Goal: Navigation & Orientation: Find specific page/section

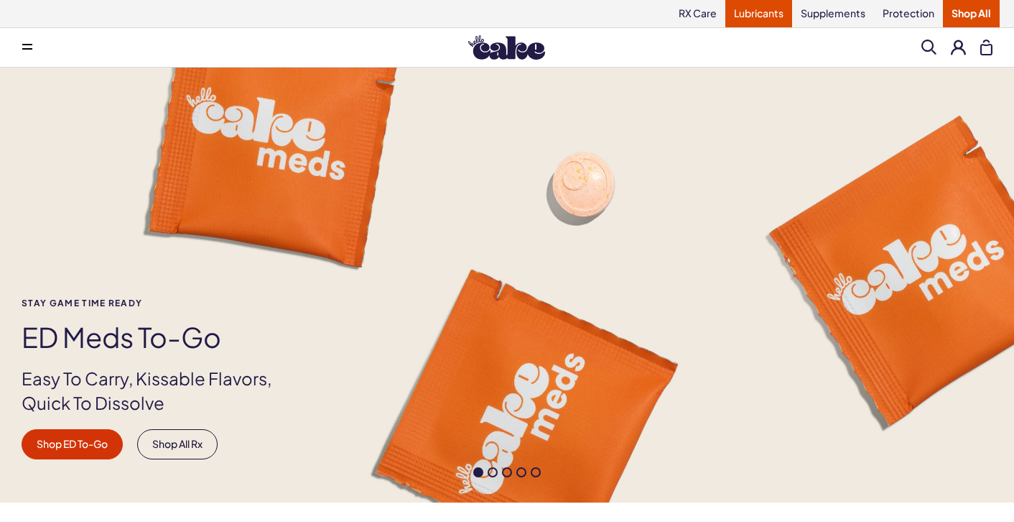
click at [736, 13] on link "Lubricants" at bounding box center [759, 13] width 67 height 27
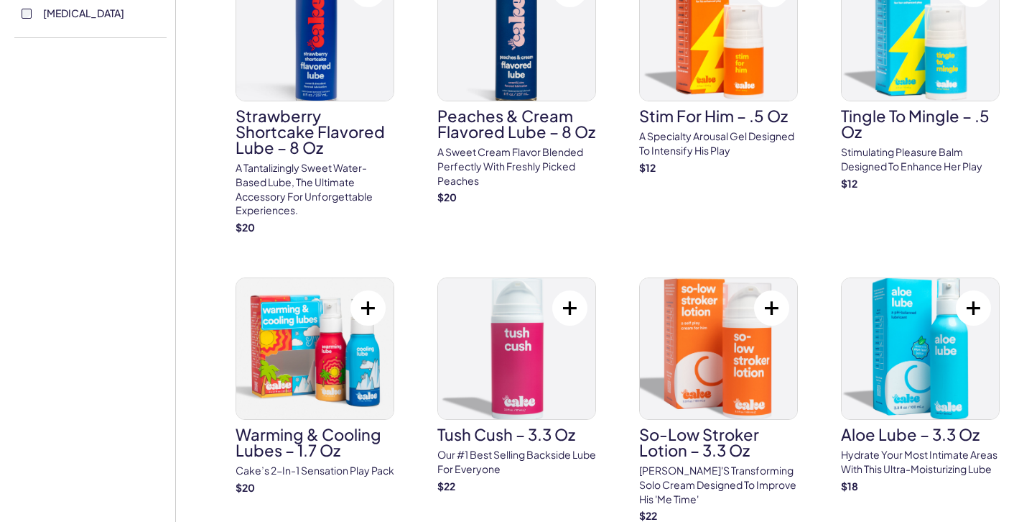
scroll to position [862, 0]
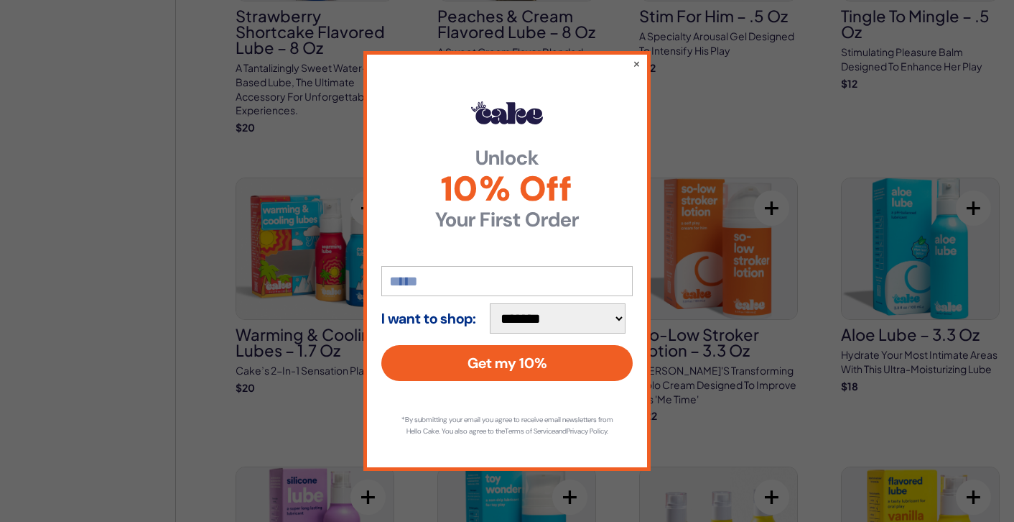
click at [453, 269] on input "email" at bounding box center [506, 281] width 251 height 30
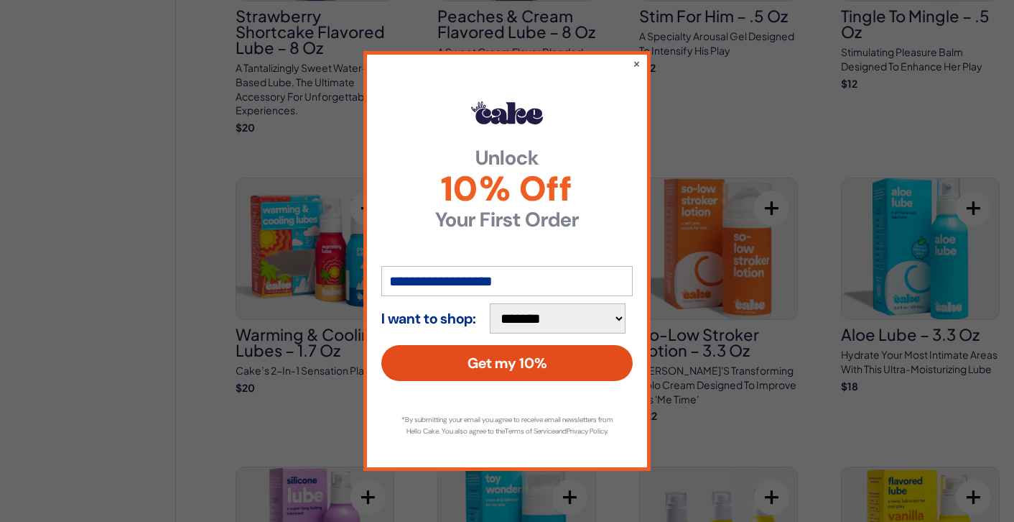
type input "**********"
click at [456, 353] on button "Get my 10%" at bounding box center [506, 363] width 251 height 36
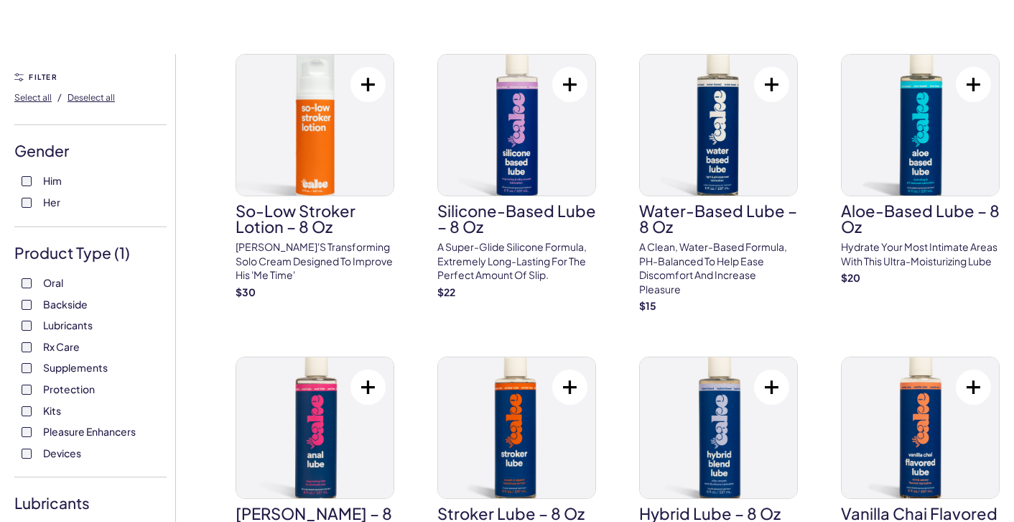
scroll to position [0, 0]
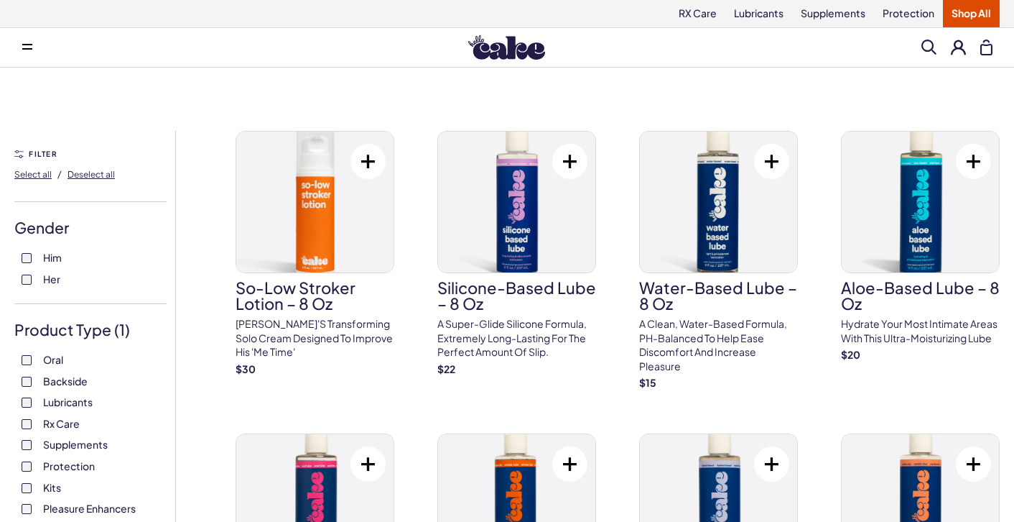
click at [25, 264] on label "Him" at bounding box center [91, 258] width 138 height 14
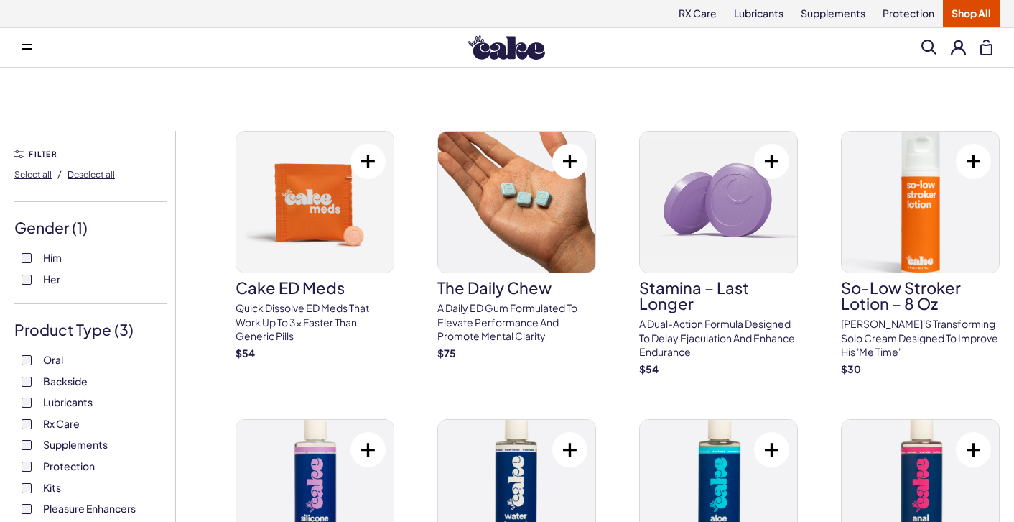
click at [521, 52] on img at bounding box center [506, 47] width 77 height 24
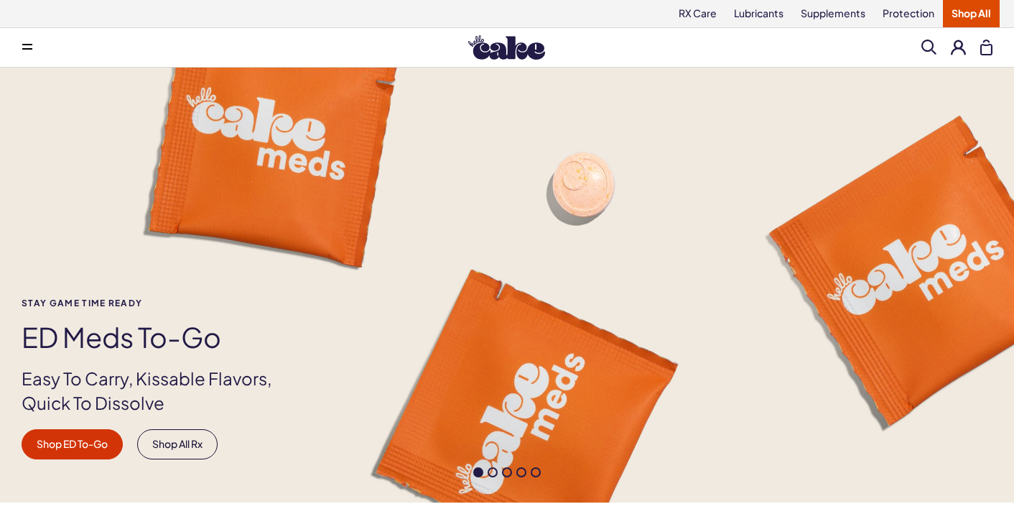
click at [25, 53] on button at bounding box center [27, 47] width 29 height 29
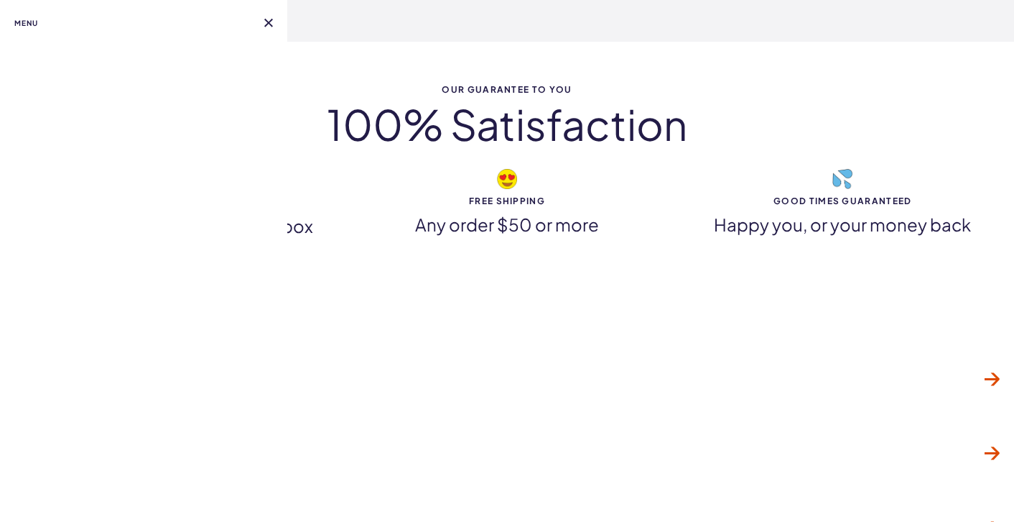
scroll to position [3951, 0]
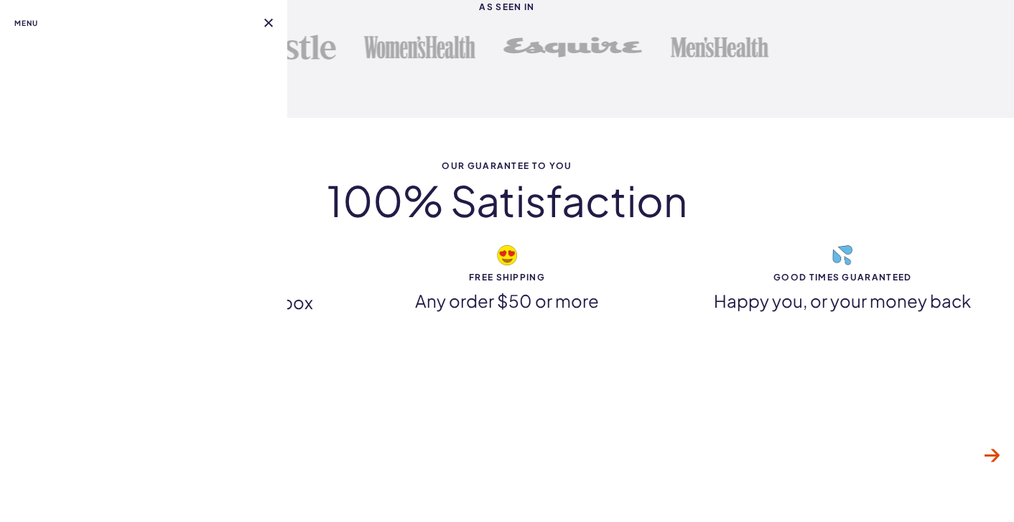
click at [268, 19] on button at bounding box center [268, 23] width 9 height 9
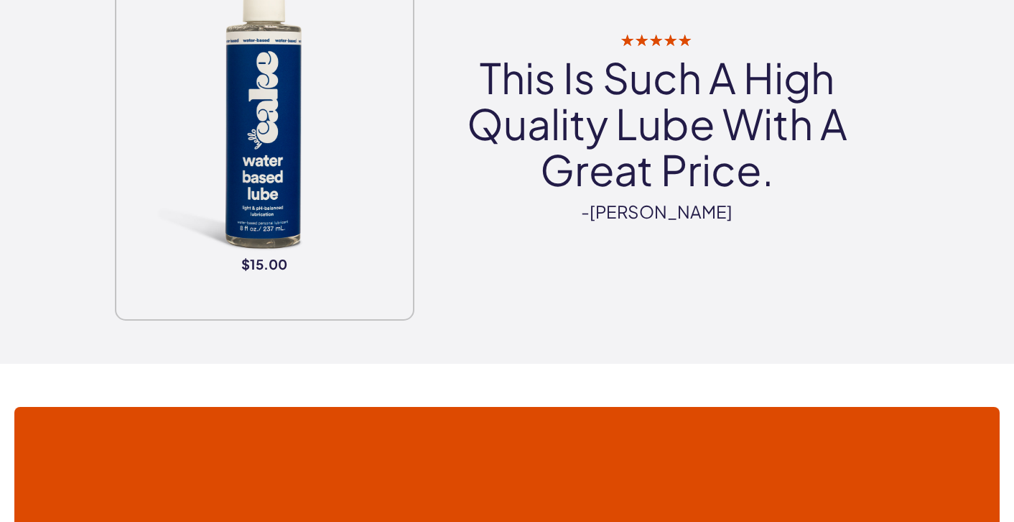
scroll to position [2945, 0]
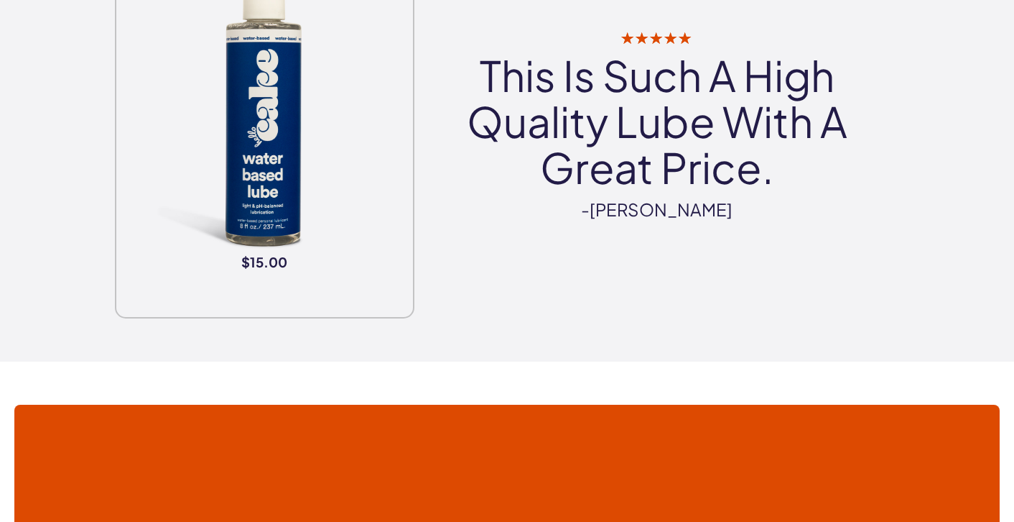
click at [633, 289] on div "$15.00 This Is Such A High Quality Lube With A Great Price. -Jackie" at bounding box center [507, 126] width 785 height 383
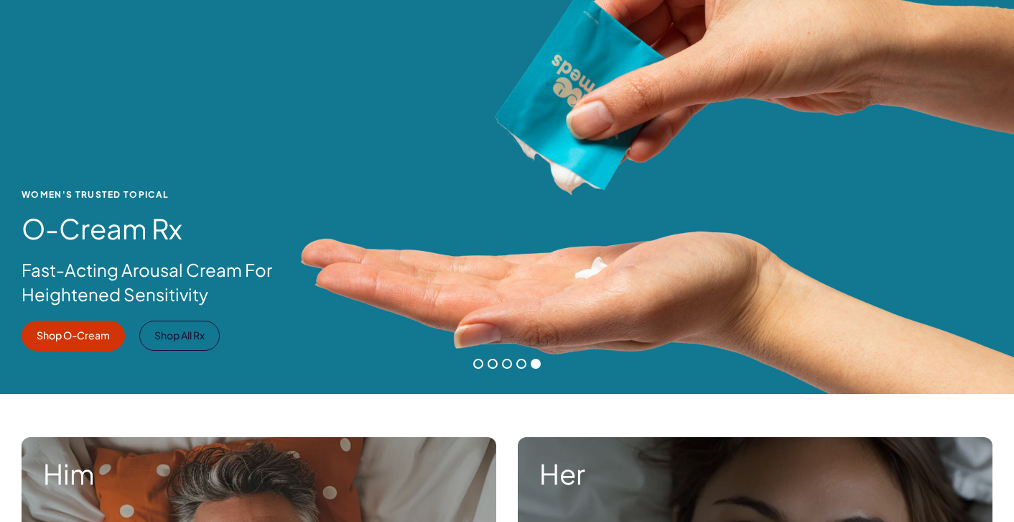
scroll to position [0, 0]
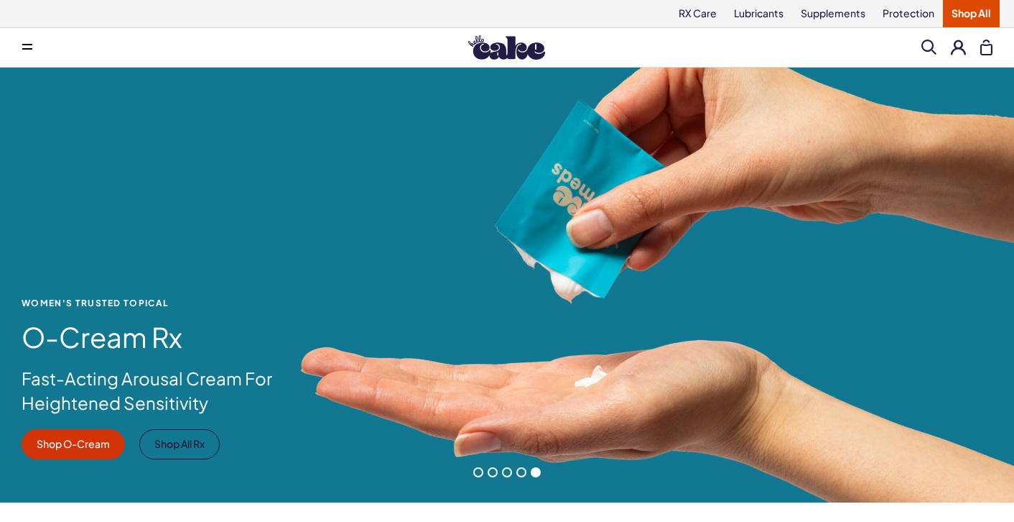
click at [930, 51] on span at bounding box center [929, 47] width 15 height 15
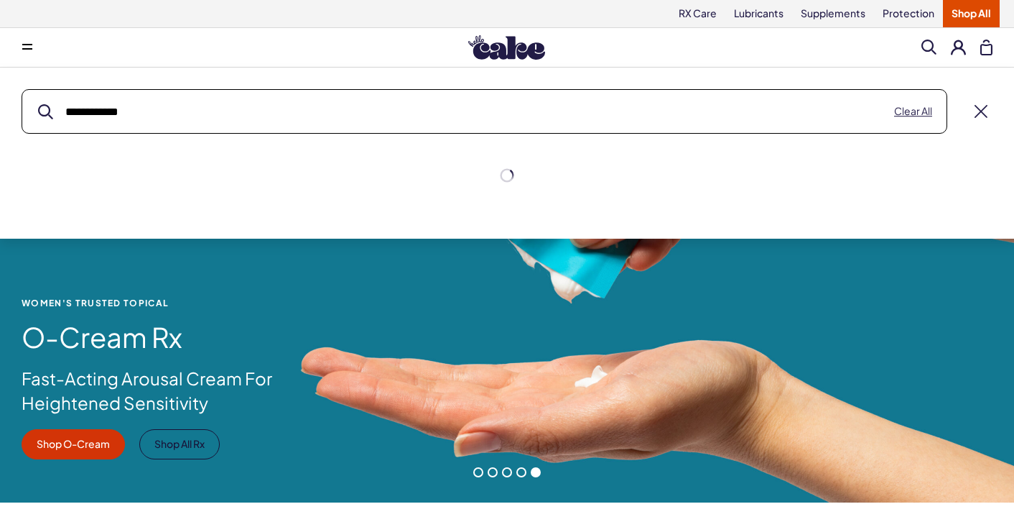
type input "**********"
click at [38, 104] on button "submit" at bounding box center [45, 111] width 15 height 15
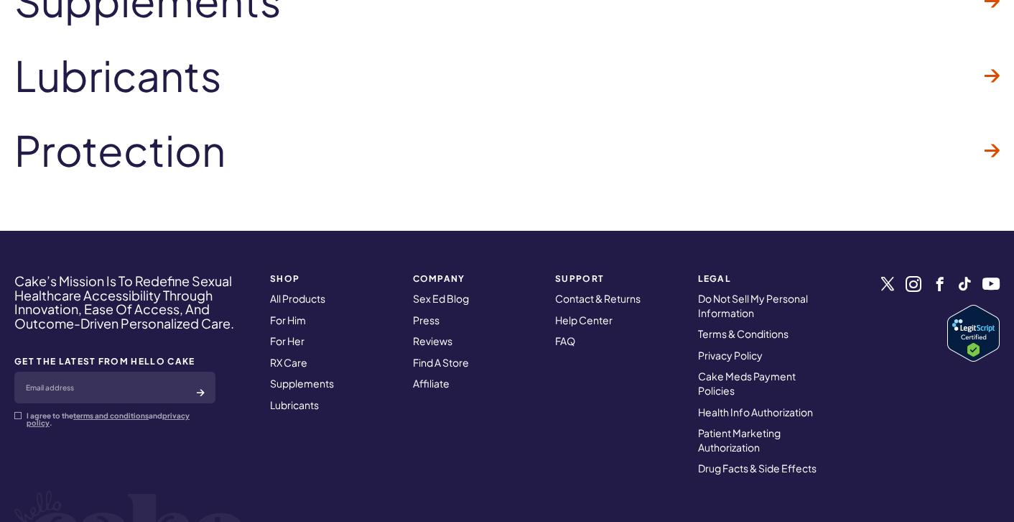
scroll to position [4526, 0]
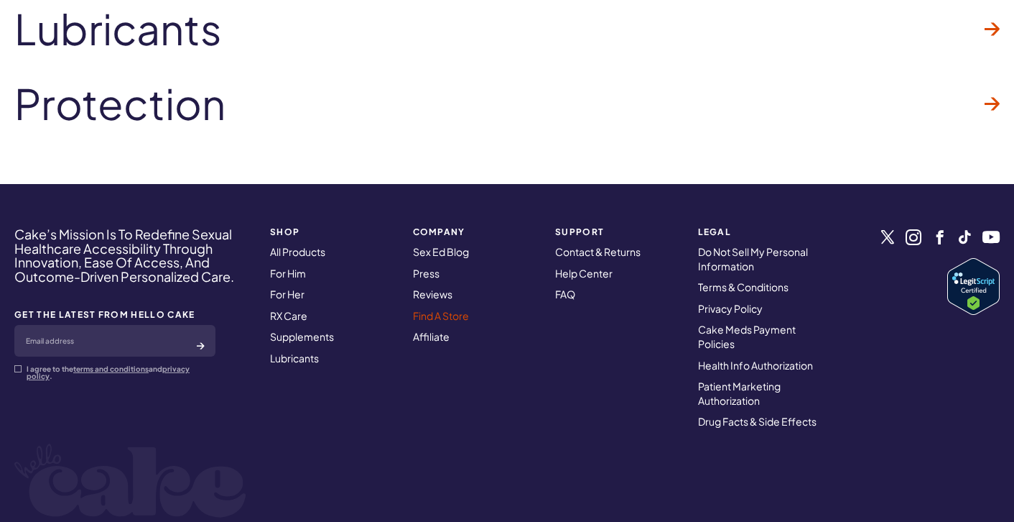
click at [442, 316] on link "Find A Store" at bounding box center [441, 315] width 56 height 13
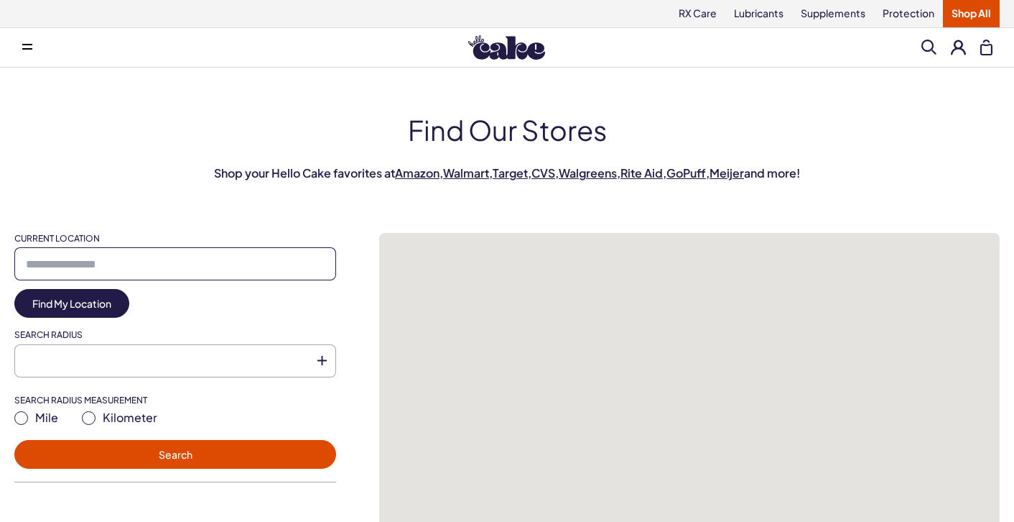
click at [132, 262] on input "Current Location" at bounding box center [175, 263] width 322 height 33
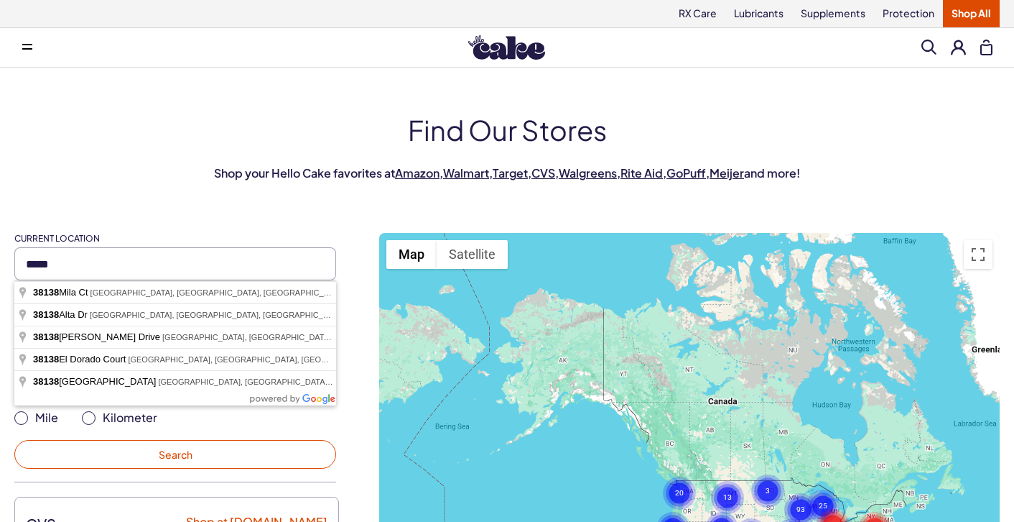
click at [128, 449] on button "Search" at bounding box center [175, 454] width 322 height 29
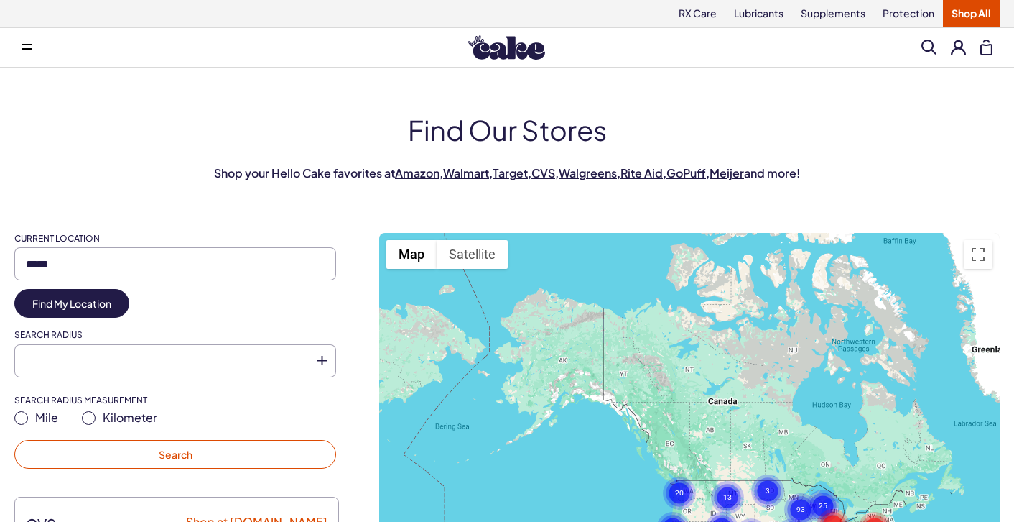
click at [128, 449] on button "Search" at bounding box center [175, 454] width 322 height 29
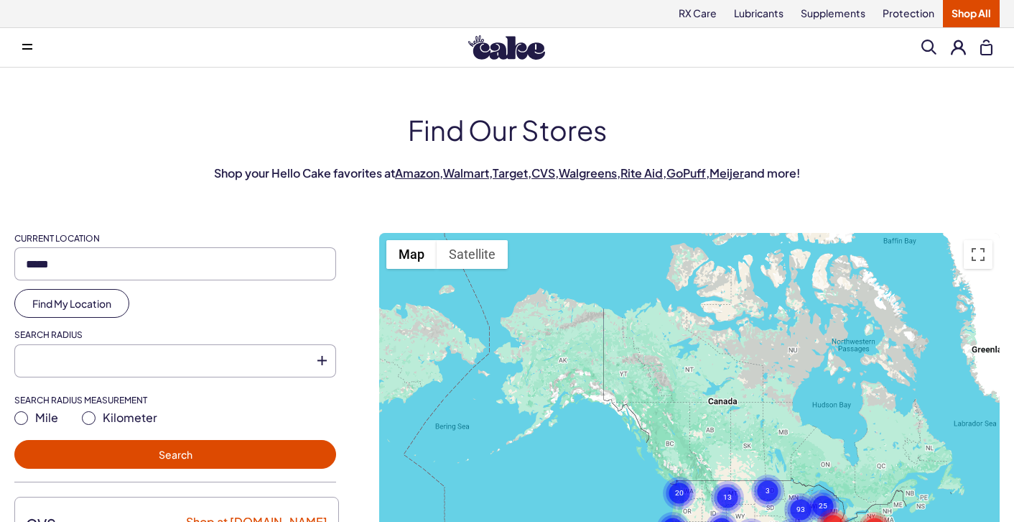
click at [100, 295] on link "Find My Location" at bounding box center [71, 303] width 115 height 29
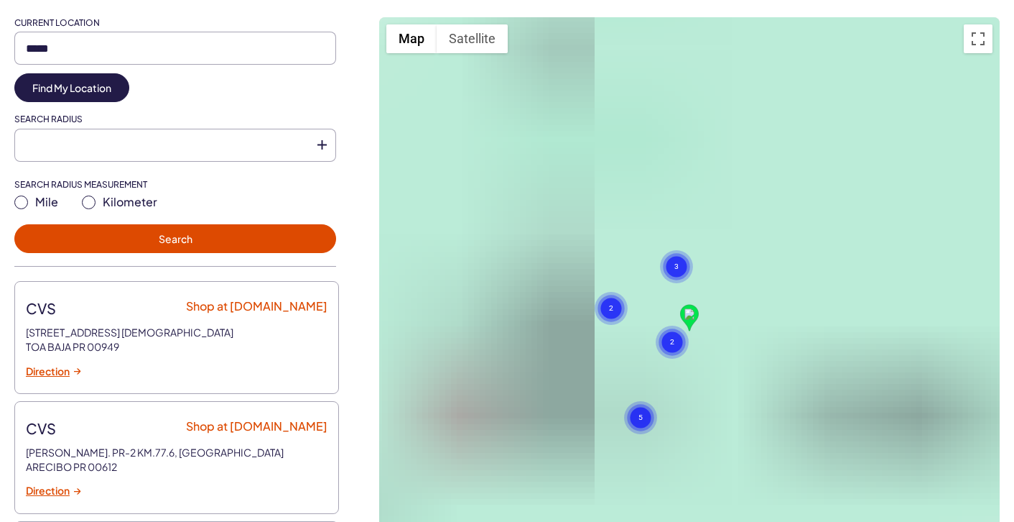
type input "**********"
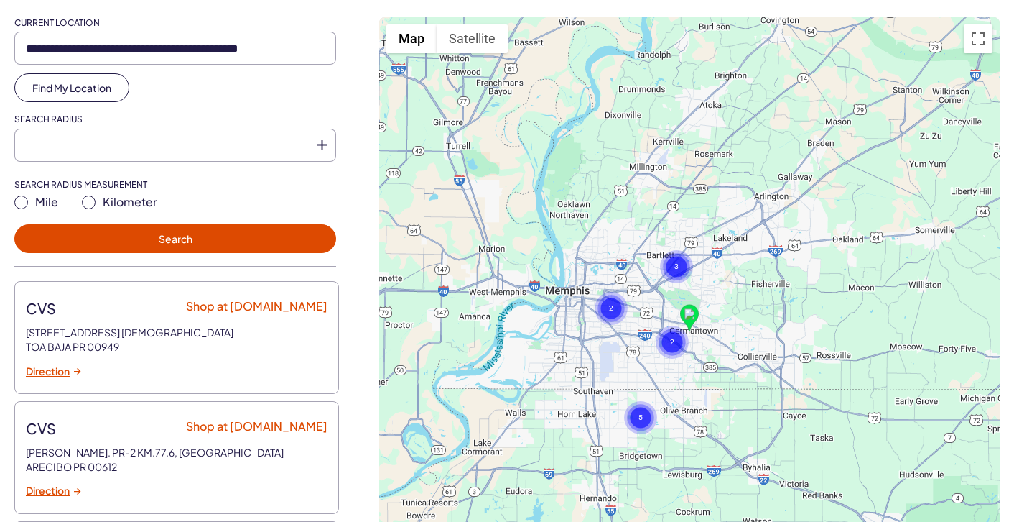
click at [64, 102] on link "Find My Location" at bounding box center [71, 87] width 115 height 29
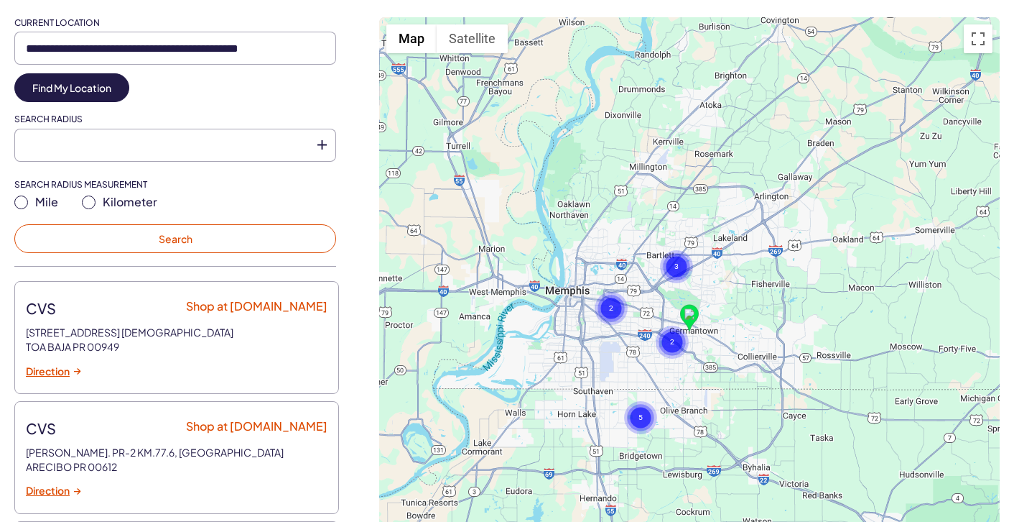
click at [144, 253] on button "Search" at bounding box center [175, 238] width 322 height 29
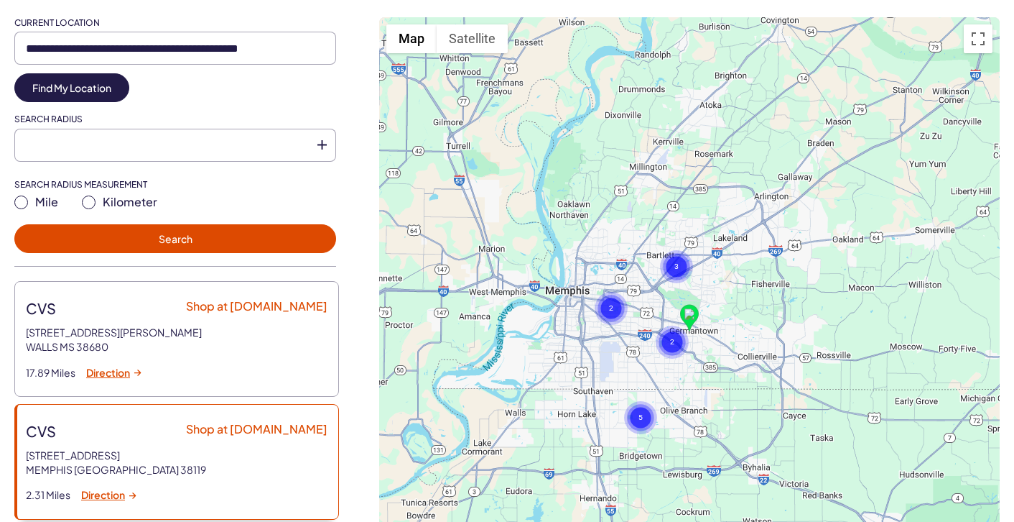
scroll to position [72, 0]
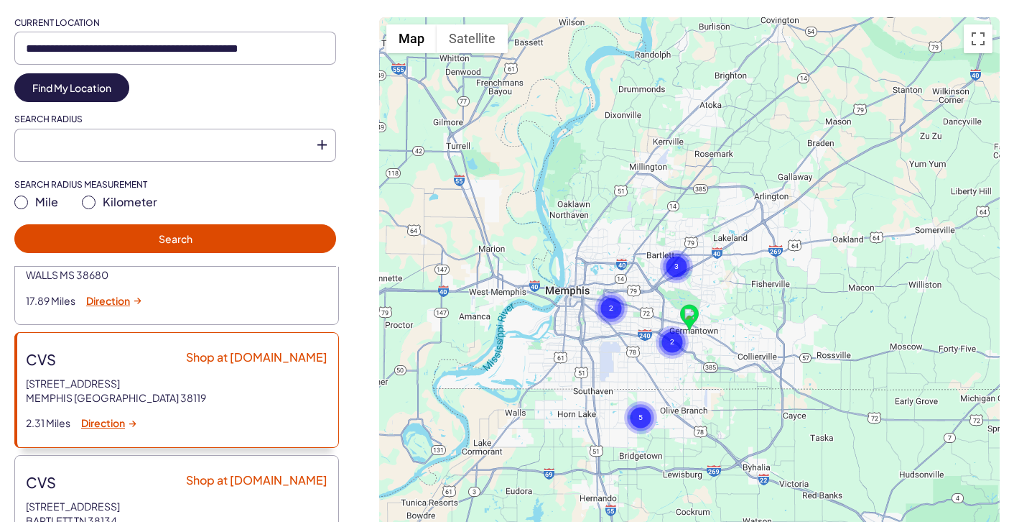
click at [275, 355] on link "Shop at [DOMAIN_NAME]" at bounding box center [257, 356] width 142 height 15
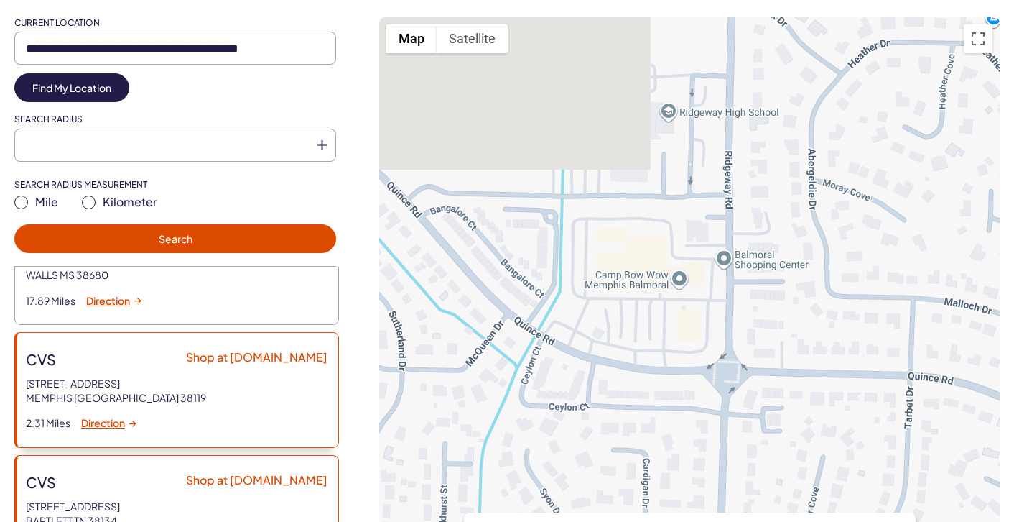
click at [269, 472] on link "Shop at [DOMAIN_NAME]" at bounding box center [257, 479] width 142 height 15
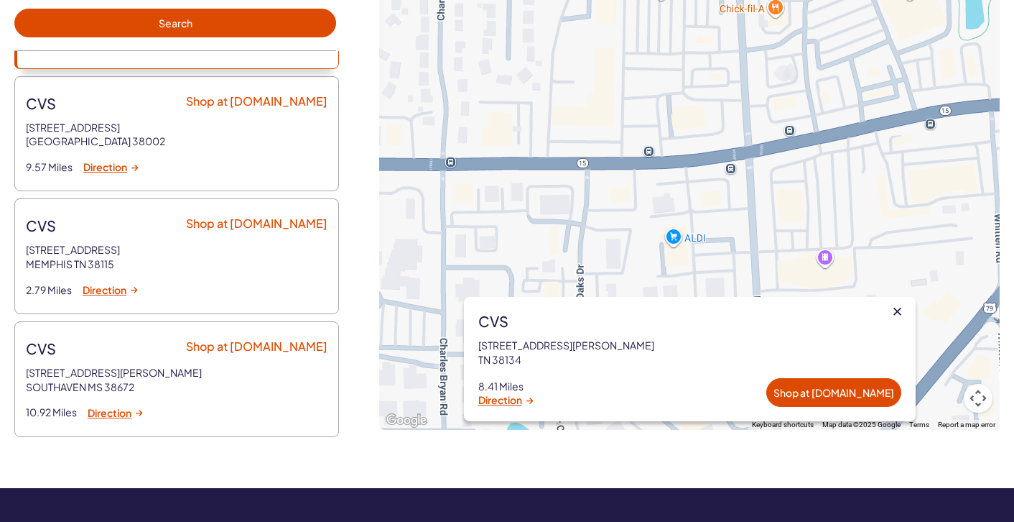
scroll to position [359, 0]
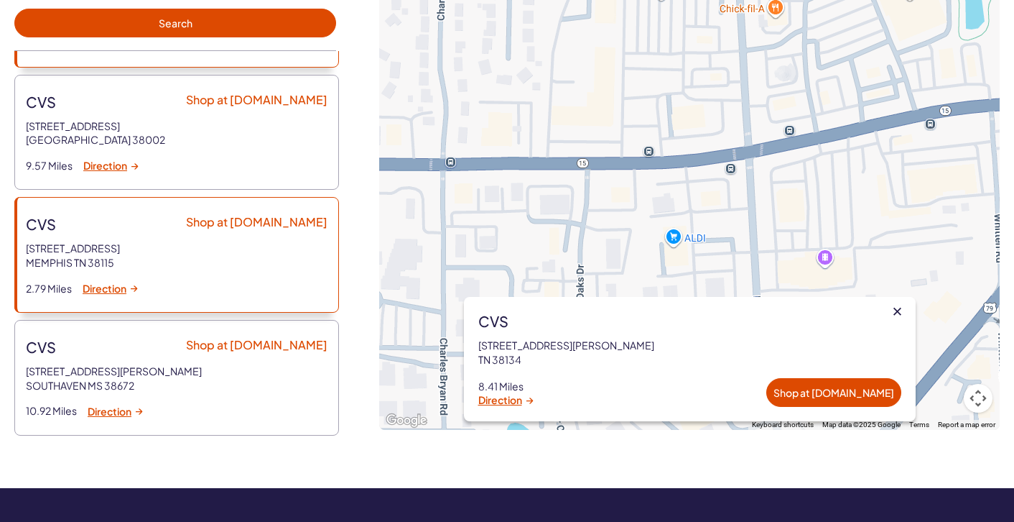
click at [256, 221] on link "Shop at [DOMAIN_NAME]" at bounding box center [257, 221] width 142 height 15
